Goal: Navigation & Orientation: Find specific page/section

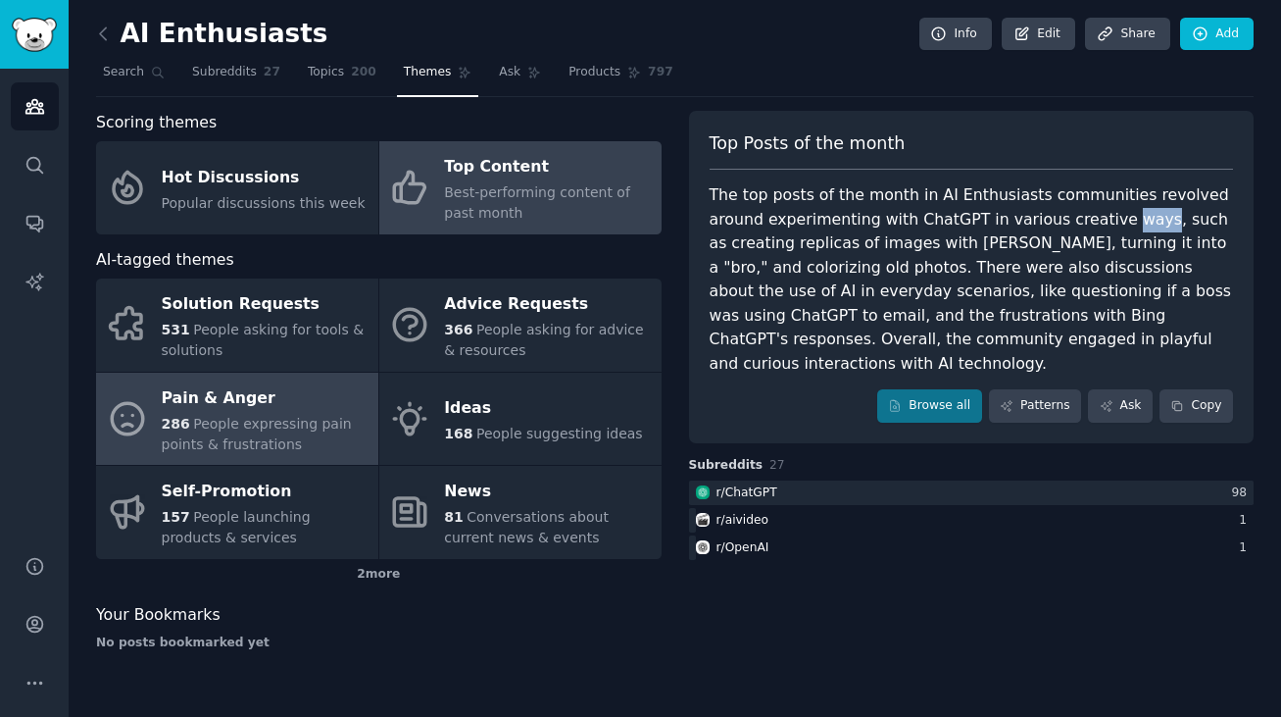
click at [179, 421] on span "286" at bounding box center [176, 424] width 28 height 16
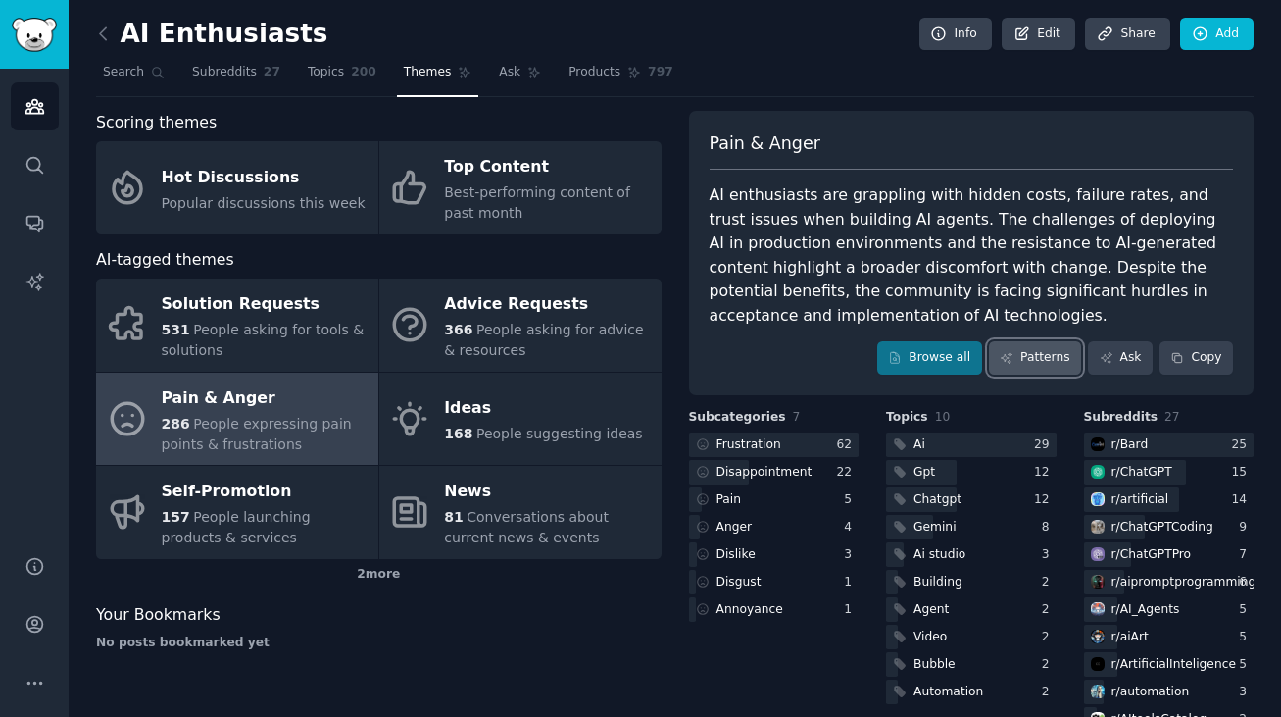
click at [1018, 345] on link "Patterns" at bounding box center [1035, 357] width 92 height 33
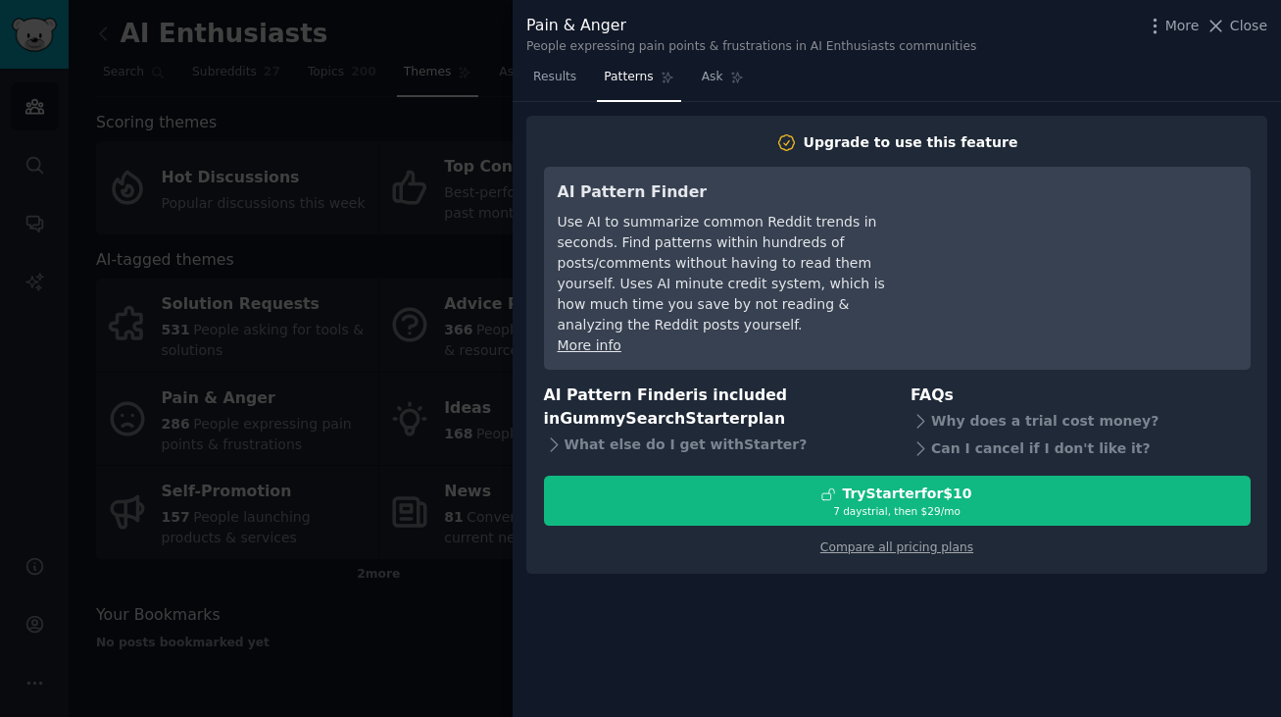
click at [489, 433] on div at bounding box center [640, 358] width 1281 height 717
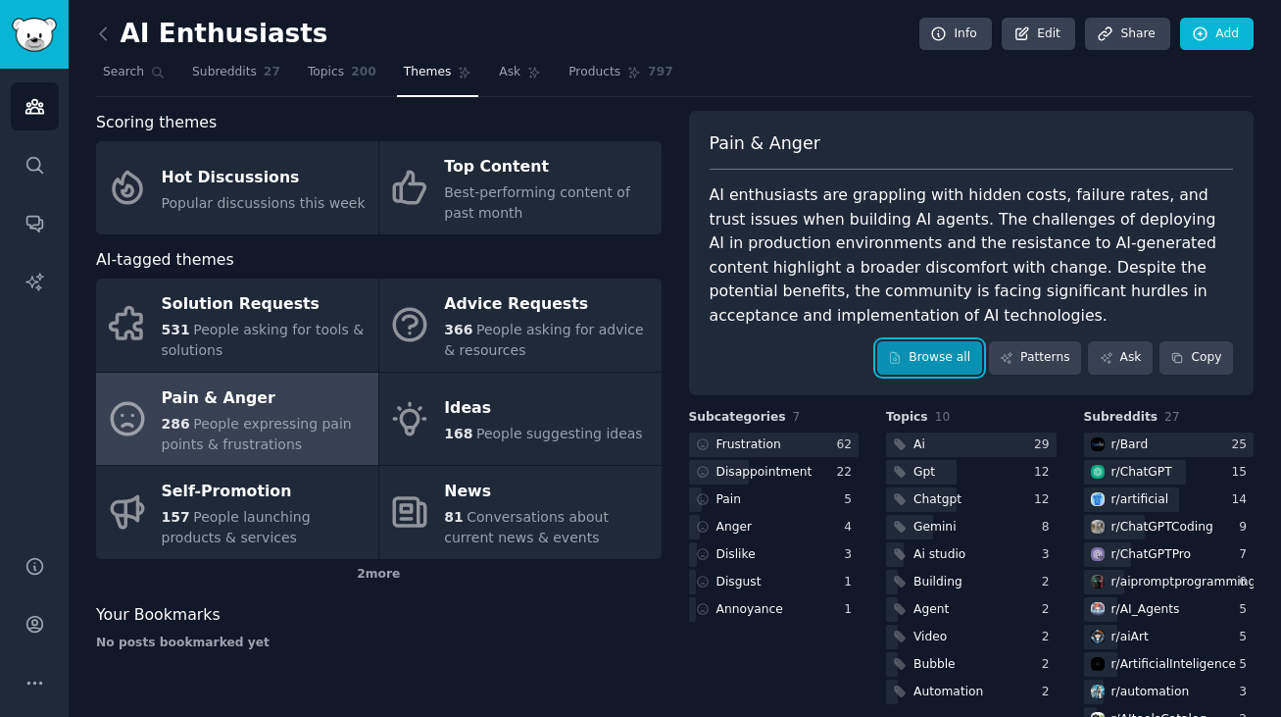
click at [929, 358] on link "Browse all" at bounding box center [929, 357] width 105 height 33
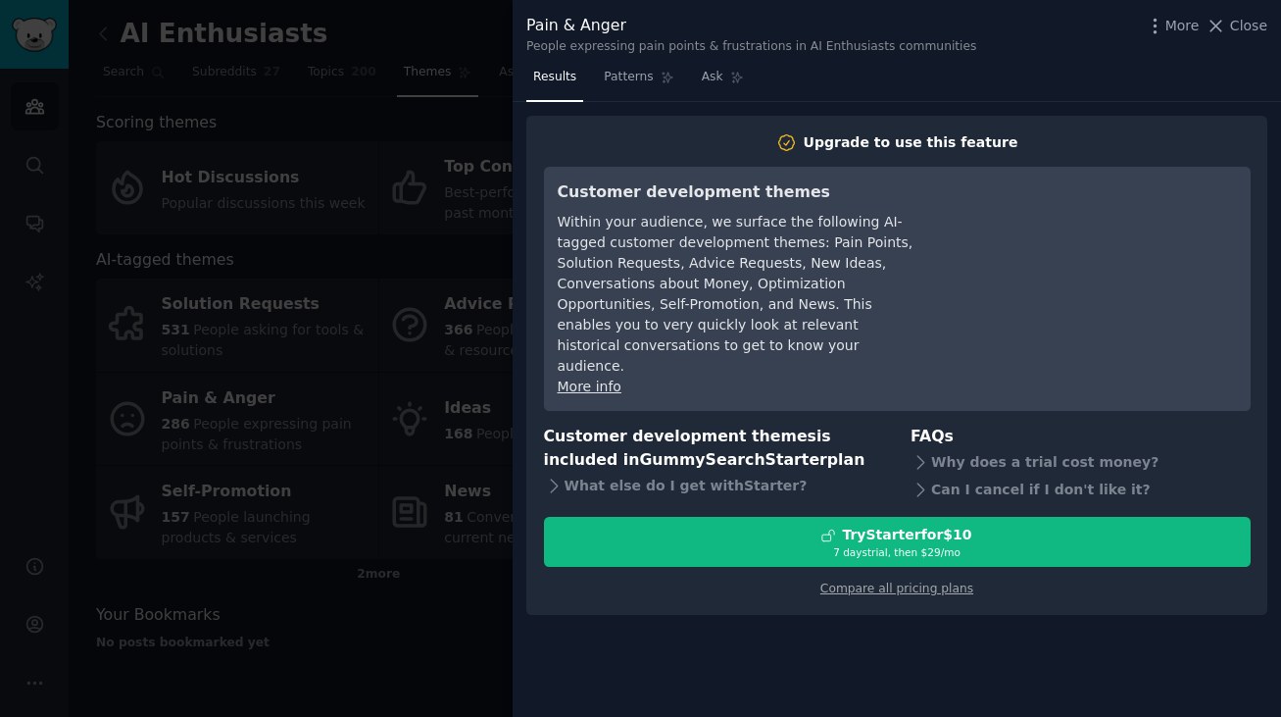
click at [493, 371] on div at bounding box center [640, 358] width 1281 height 717
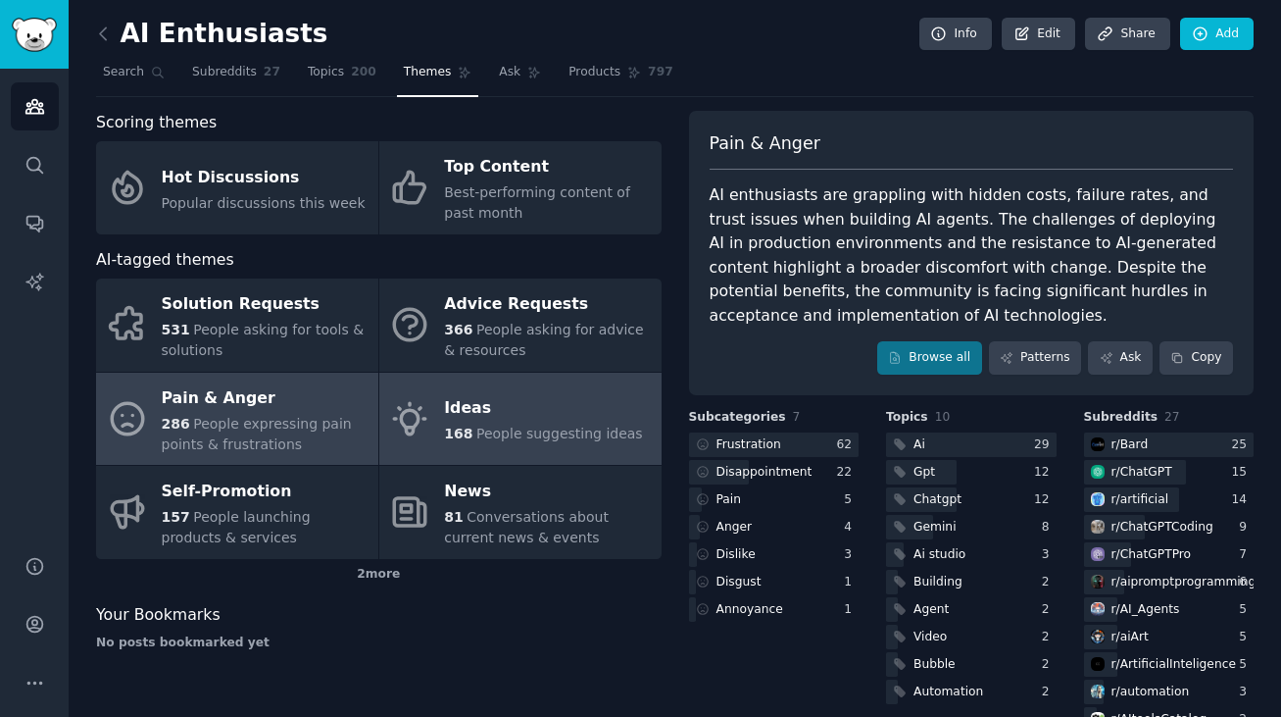
click at [517, 396] on div "Ideas" at bounding box center [543, 408] width 198 height 31
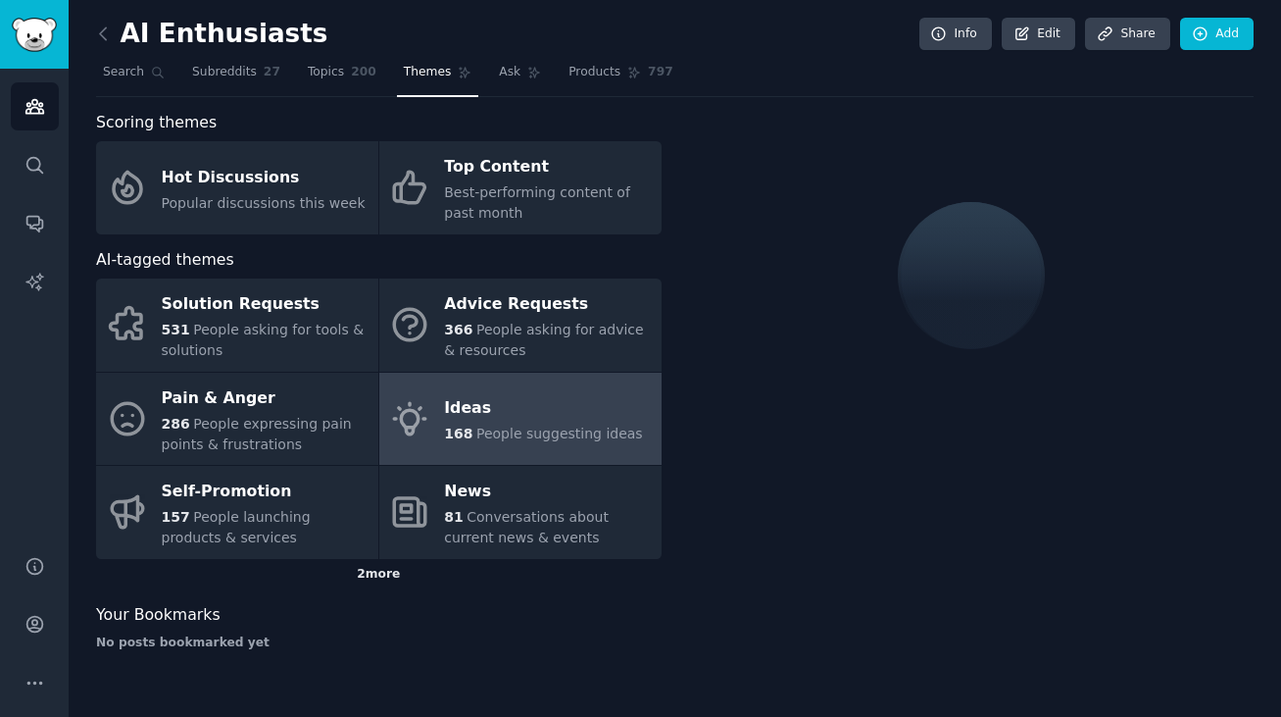
click at [367, 563] on div "2 more" at bounding box center [379, 574] width 566 height 31
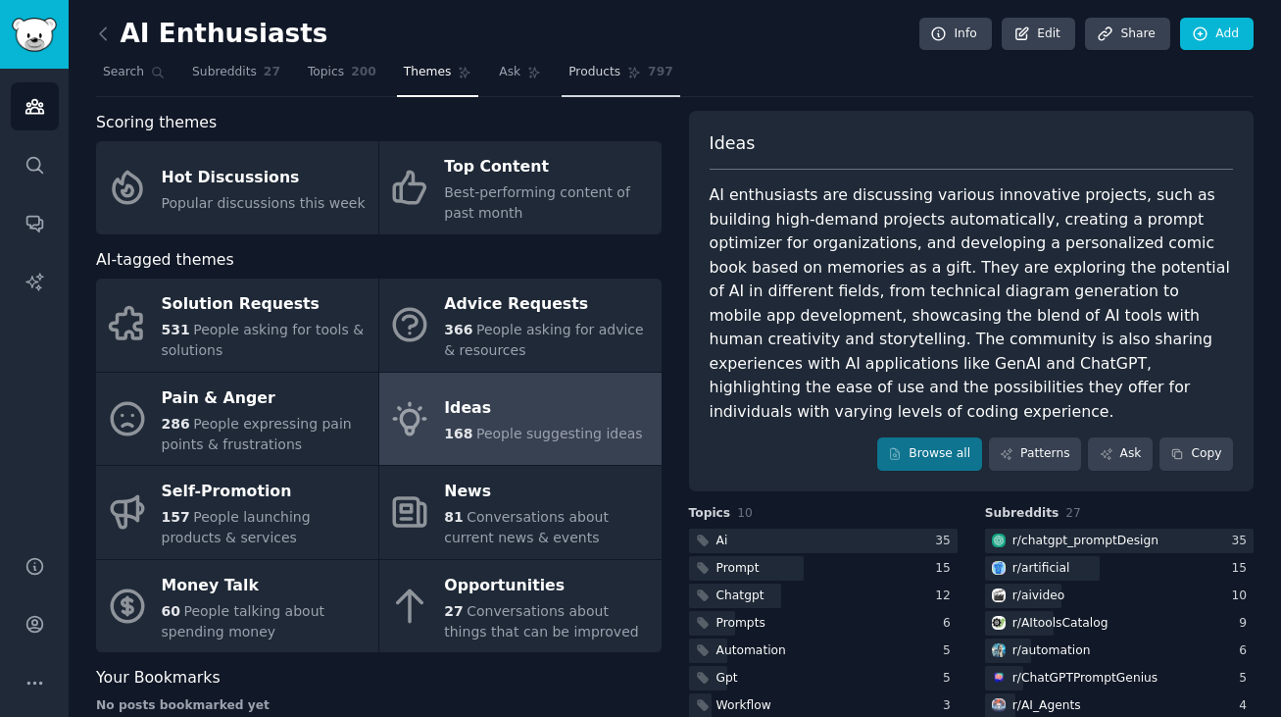
click at [612, 66] on span "Products" at bounding box center [595, 73] width 52 height 18
